Goal: Task Accomplishment & Management: Use online tool/utility

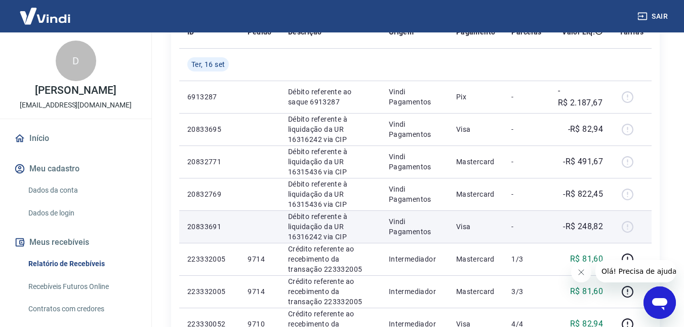
scroll to position [152, 0]
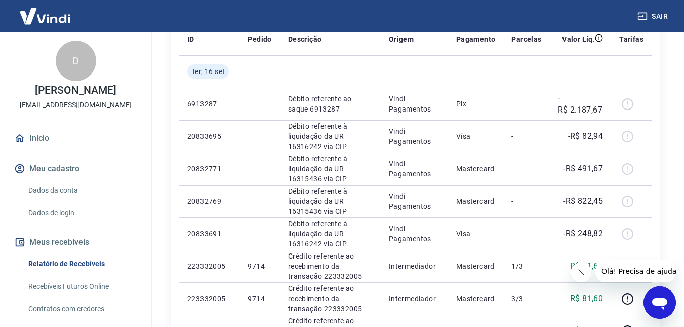
click at [583, 273] on icon "Fechar mensagem da empresa" at bounding box center [581, 272] width 8 height 8
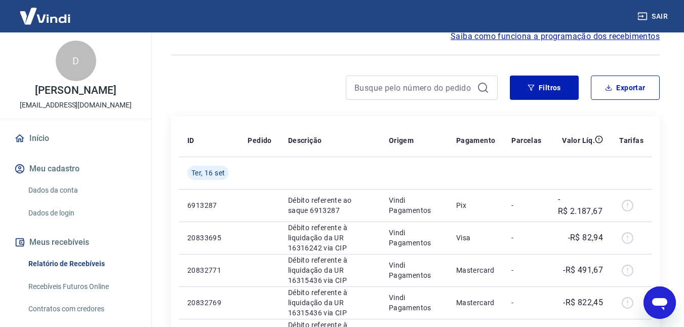
scroll to position [0, 0]
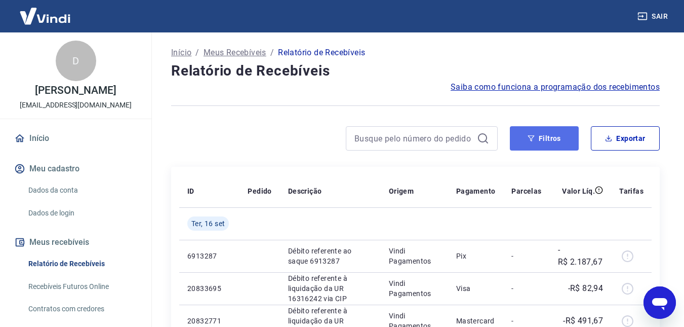
click at [553, 142] on button "Filtros" at bounding box center [544, 138] width 69 height 24
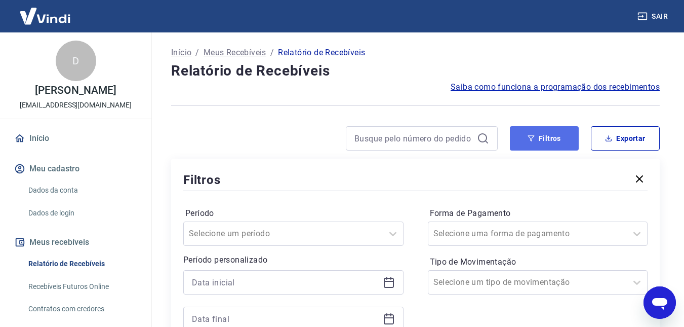
click at [539, 137] on button "Filtros" at bounding box center [544, 138] width 69 height 24
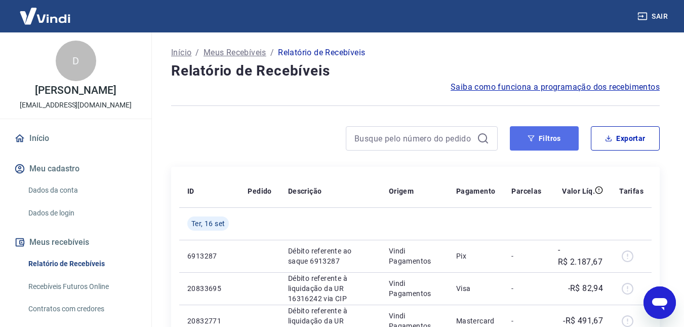
click at [551, 141] on button "Filtros" at bounding box center [544, 138] width 69 height 24
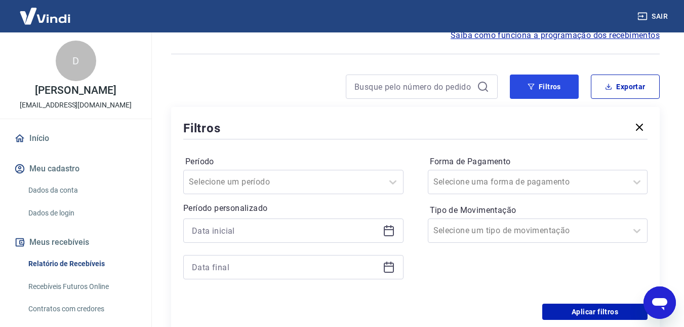
scroll to position [101, 0]
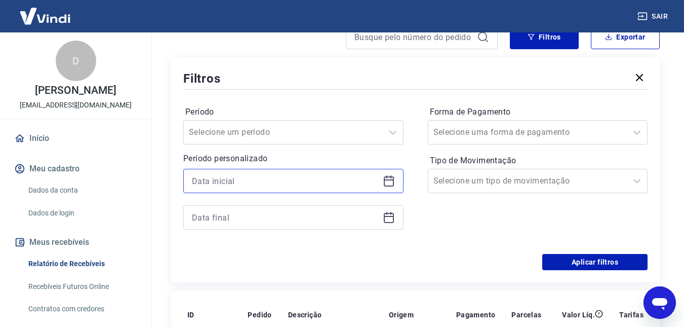
click at [342, 182] on input at bounding box center [285, 180] width 187 height 15
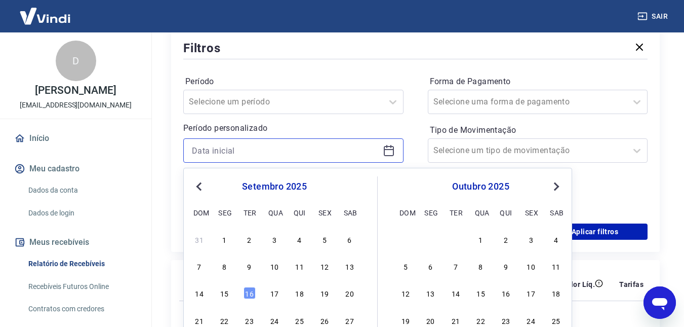
scroll to position [253, 0]
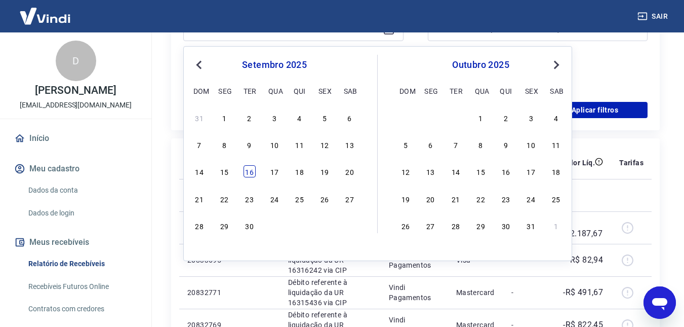
click at [252, 173] on div "16" at bounding box center [250, 171] width 12 height 12
type input "[DATE]"
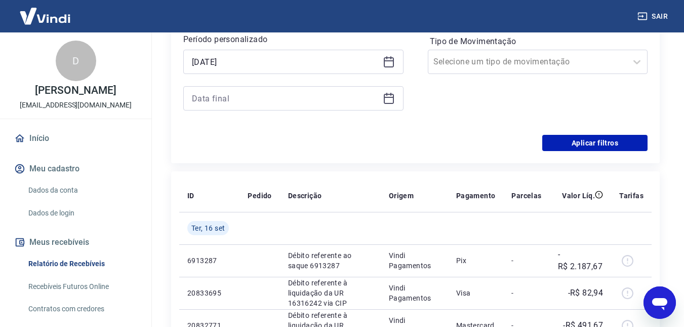
scroll to position [203, 0]
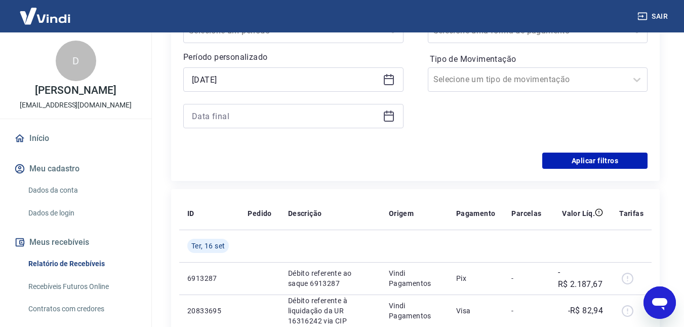
click at [386, 117] on icon at bounding box center [389, 116] width 12 height 12
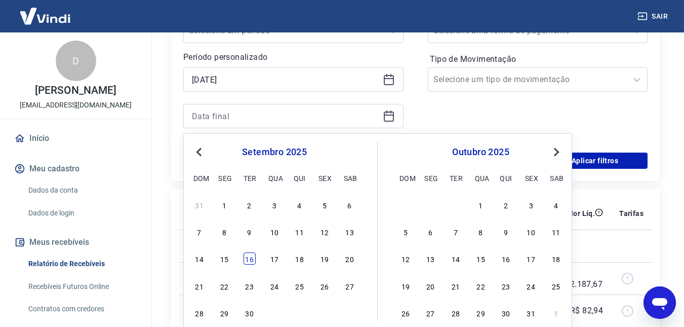
click at [251, 257] on div "16" at bounding box center [250, 258] width 12 height 12
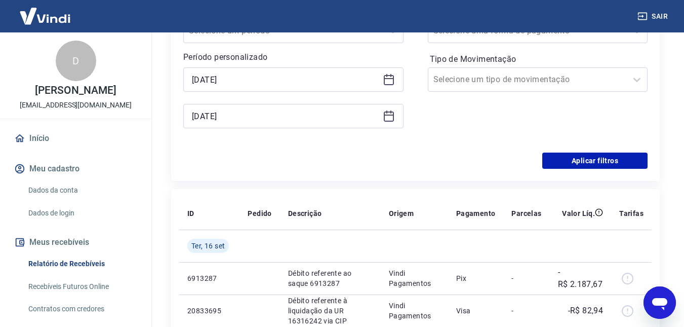
type input "[DATE]"
click at [603, 159] on button "Aplicar filtros" at bounding box center [594, 160] width 105 height 16
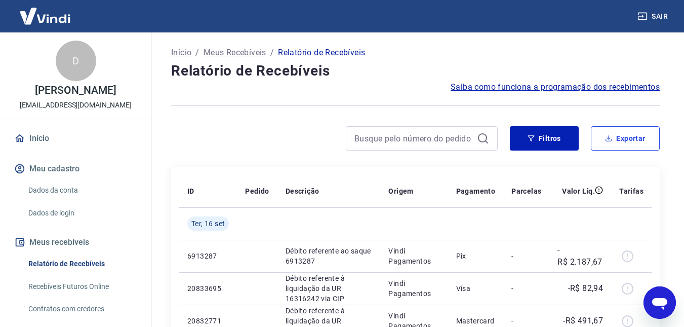
drag, startPoint x: 619, startPoint y: 133, endPoint x: 577, endPoint y: 158, distance: 48.1
click at [619, 133] on button "Exportar" at bounding box center [625, 138] width 69 height 24
type input "[DATE]"
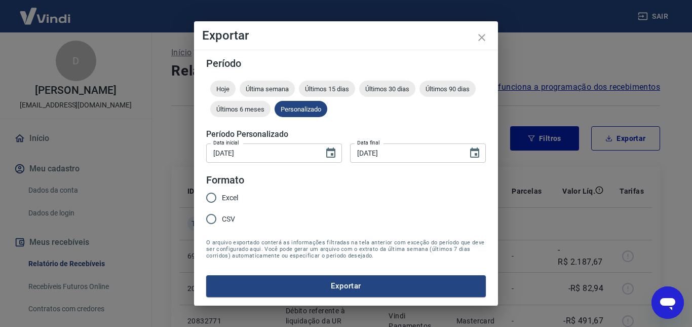
click at [220, 194] on input "Excel" at bounding box center [211, 197] width 21 height 21
radio input "true"
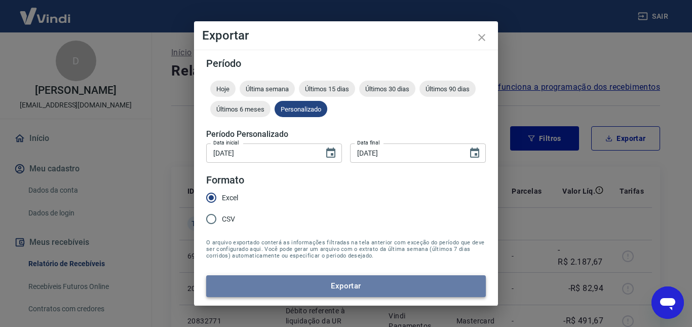
click at [350, 283] on button "Exportar" at bounding box center [346, 285] width 280 height 21
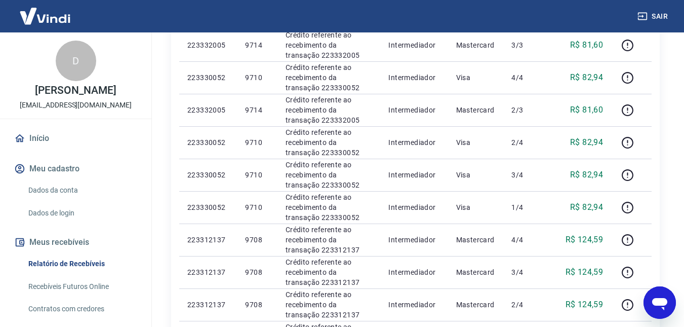
scroll to position [608, 0]
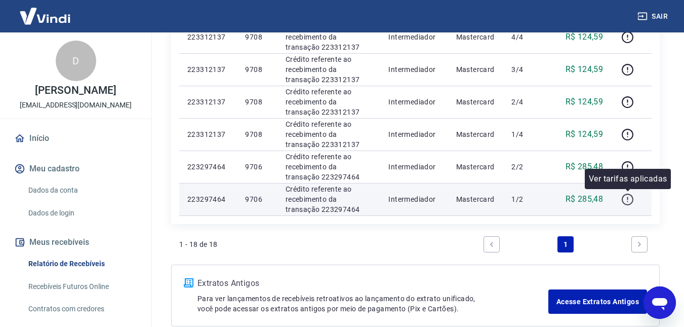
click at [630, 197] on icon "button" at bounding box center [627, 199] width 13 height 13
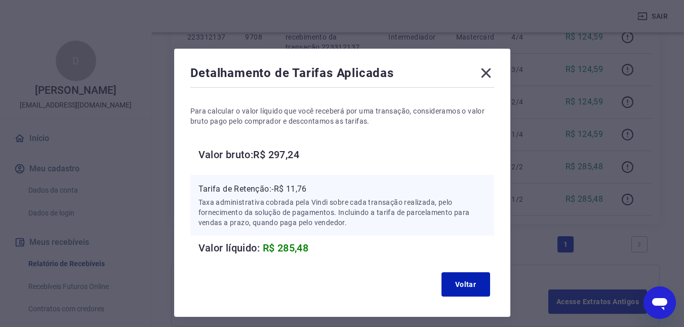
drag, startPoint x: 484, startPoint y: 74, endPoint x: 508, endPoint y: 15, distance: 64.5
click at [486, 74] on icon at bounding box center [486, 73] width 10 height 10
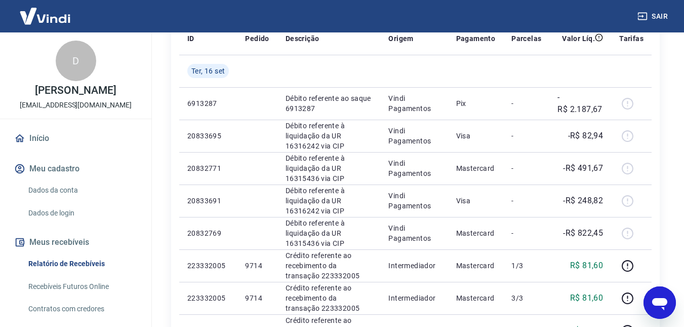
scroll to position [152, 0]
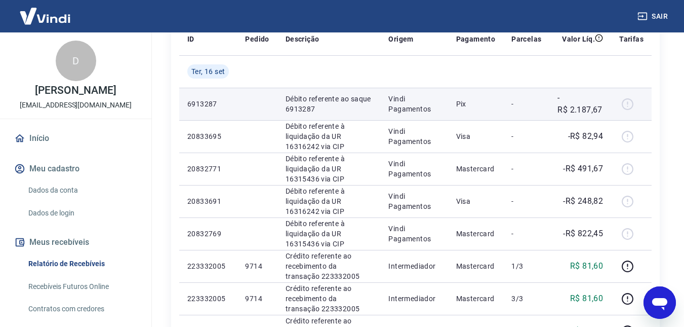
click at [596, 98] on p "-R$ 2.187,67" at bounding box center [581, 104] width 46 height 24
click at [511, 104] on td "-" at bounding box center [526, 104] width 46 height 32
drag, startPoint x: 382, startPoint y: 107, endPoint x: 293, endPoint y: 103, distance: 88.7
click at [381, 107] on td "Débito referente ao saque 6913287" at bounding box center [329, 104] width 103 height 32
click at [293, 103] on p "Débito referente ao saque 6913287" at bounding box center [329, 104] width 87 height 20
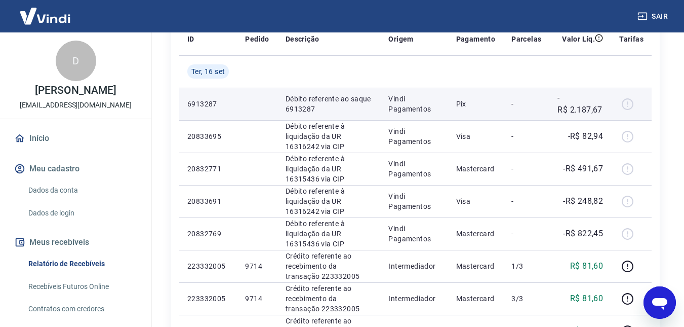
click at [226, 104] on p "6913287" at bounding box center [208, 104] width 42 height 10
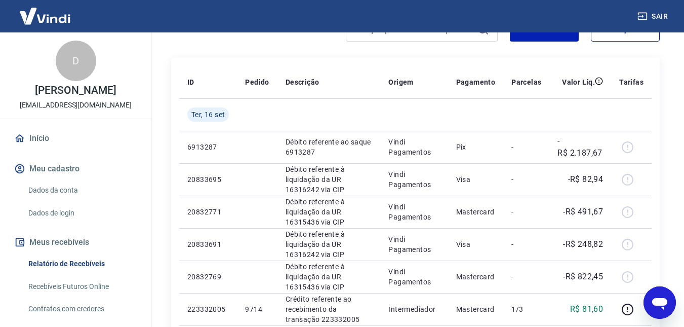
scroll to position [156, 0]
